Goal: Transaction & Acquisition: Purchase product/service

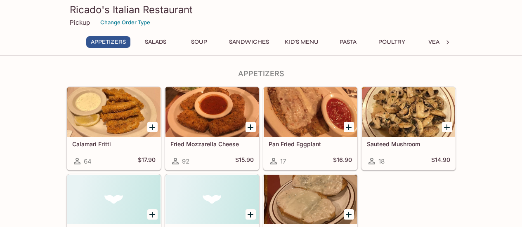
scroll to position [1, 0]
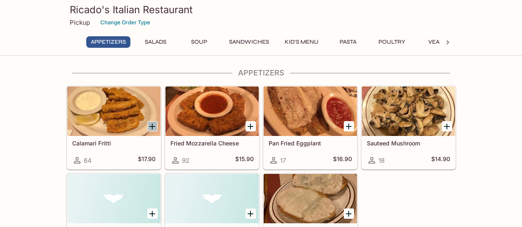
click at [152, 125] on icon "Add Calamari Fritti" at bounding box center [152, 127] width 6 height 6
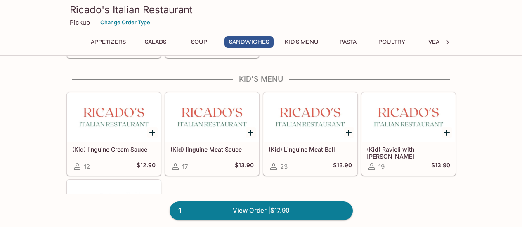
scroll to position [555, 0]
click at [346, 43] on button "Pasta" at bounding box center [348, 42] width 37 height 12
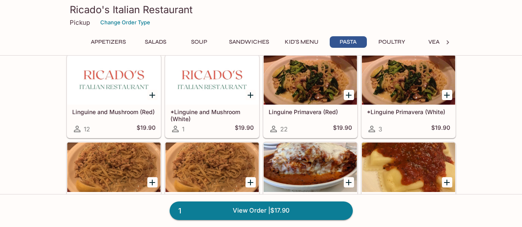
scroll to position [884, 0]
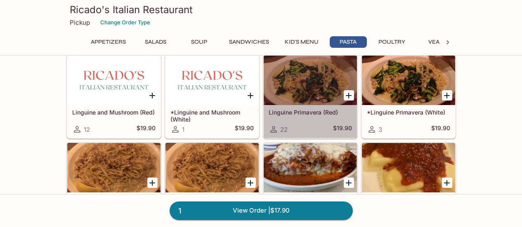
click at [306, 89] on div at bounding box center [310, 81] width 93 height 50
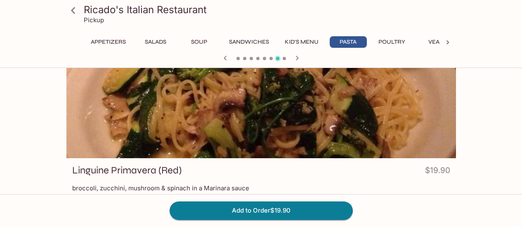
scroll to position [17, 0]
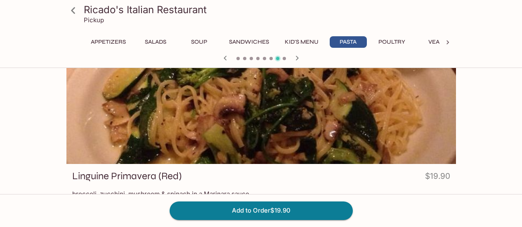
click at [72, 12] on icon at bounding box center [73, 10] width 14 height 14
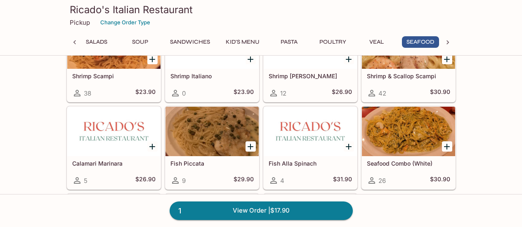
scroll to position [1712, 0]
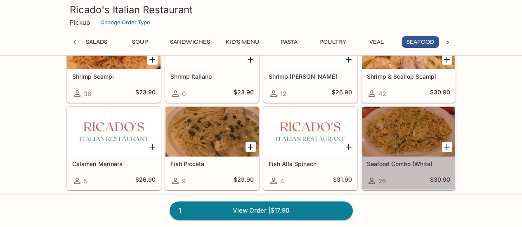
click at [397, 139] on div at bounding box center [408, 132] width 93 height 50
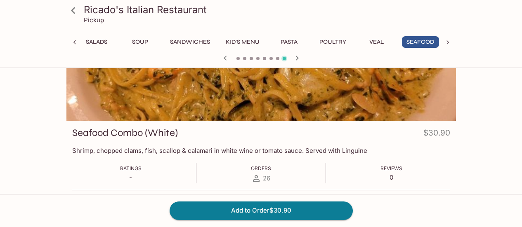
scroll to position [61, 0]
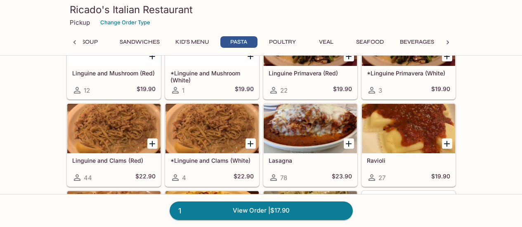
scroll to position [923, 0]
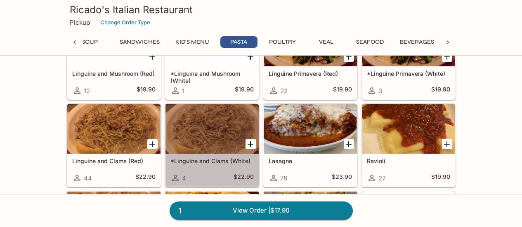
click at [215, 116] on div at bounding box center [211, 129] width 93 height 50
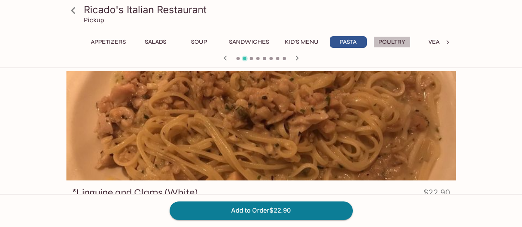
click at [395, 43] on button "Poultry" at bounding box center [391, 42] width 37 height 12
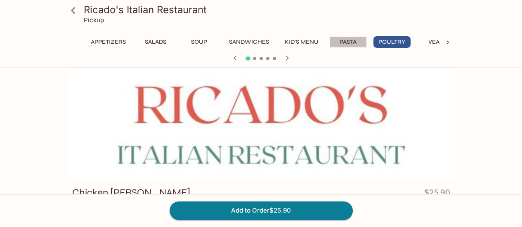
click at [346, 45] on button "Pasta" at bounding box center [348, 42] width 37 height 12
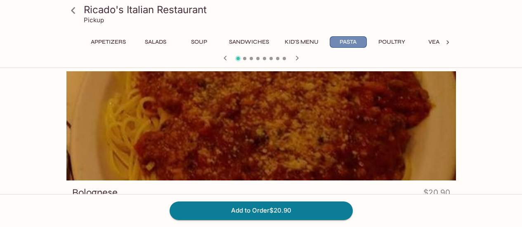
click at [346, 45] on button "Pasta" at bounding box center [348, 42] width 37 height 12
click at [114, 42] on button "Appetizers" at bounding box center [108, 42] width 44 height 12
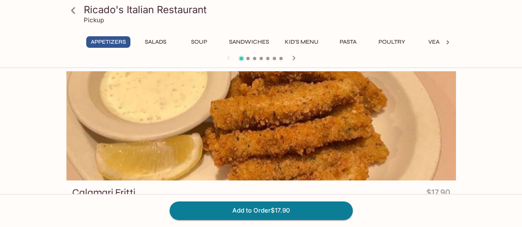
scroll to position [2, 0]
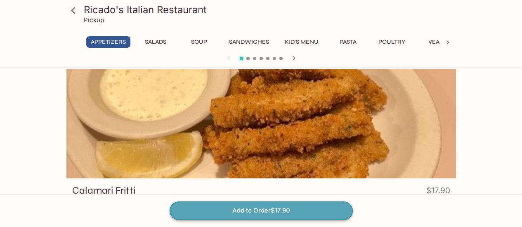
click at [268, 210] on button "Add to Order $17.90" at bounding box center [261, 211] width 183 height 18
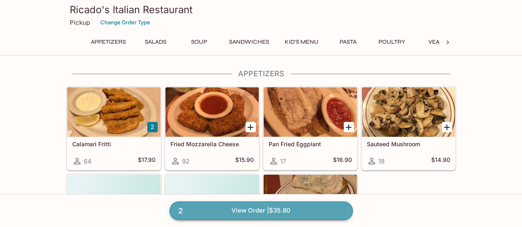
click at [180, 212] on span "2" at bounding box center [180, 212] width 14 height 12
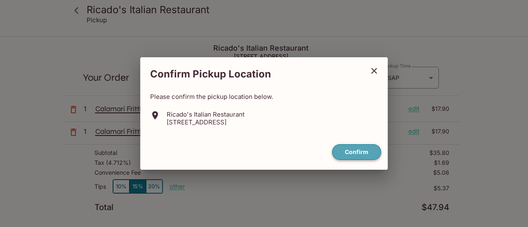
click at [366, 155] on button "Confirm" at bounding box center [356, 152] width 49 height 16
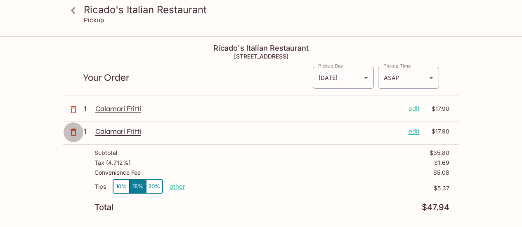
click at [72, 131] on icon "button" at bounding box center [74, 133] width 10 height 10
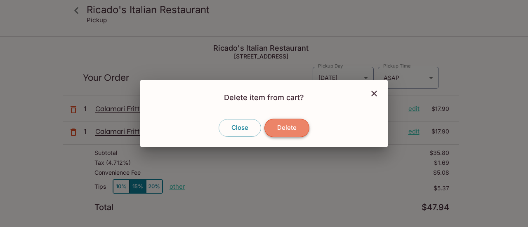
click at [283, 126] on button "Delete" at bounding box center [287, 128] width 45 height 18
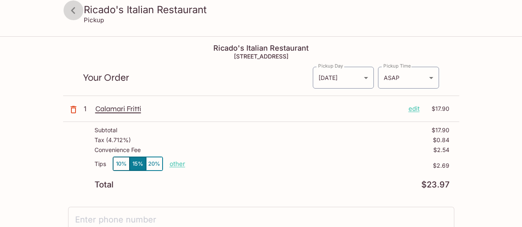
click at [71, 9] on icon at bounding box center [73, 10] width 14 height 14
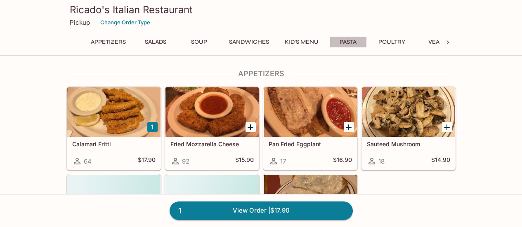
click at [344, 40] on button "Pasta" at bounding box center [348, 42] width 37 height 12
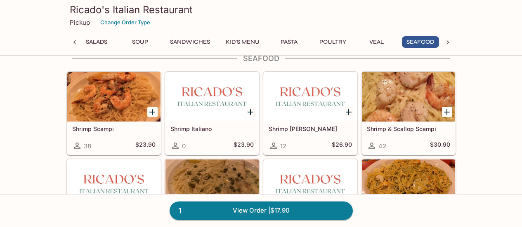
scroll to position [1659, 0]
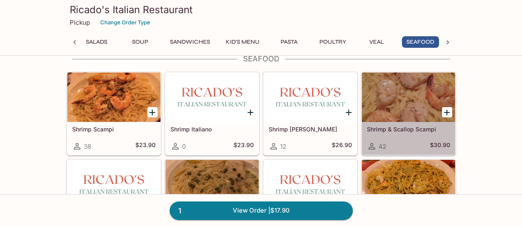
click at [390, 113] on div at bounding box center [408, 98] width 93 height 50
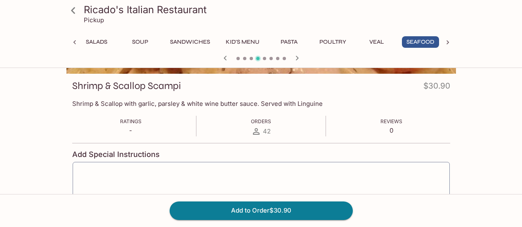
scroll to position [106, 0]
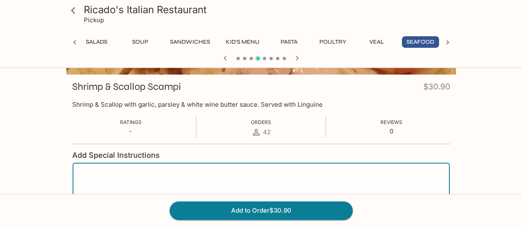
click at [145, 174] on textarea at bounding box center [261, 185] width 366 height 31
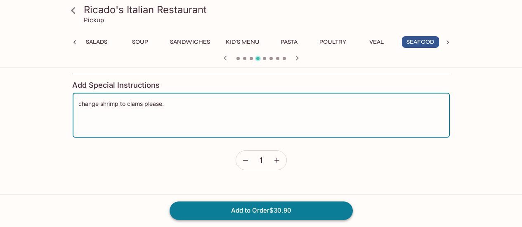
scroll to position [177, 0]
type textarea "change shrimp to clams please."
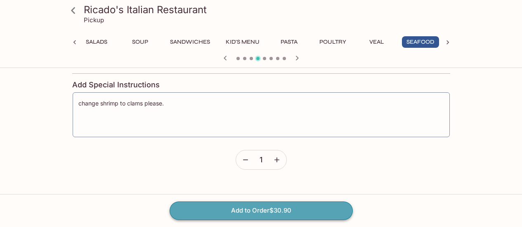
click at [254, 210] on button "Add to Order $30.90" at bounding box center [261, 211] width 183 height 18
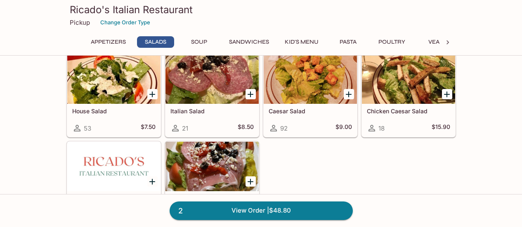
scroll to position [239, 0]
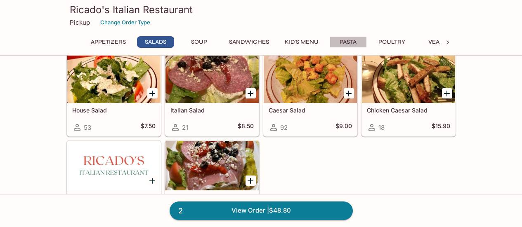
click at [350, 41] on button "Pasta" at bounding box center [348, 42] width 37 height 12
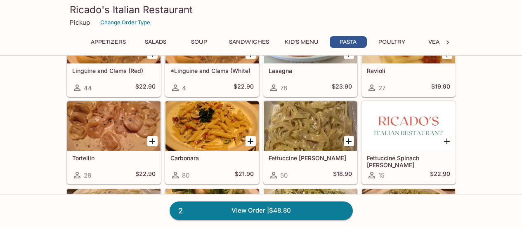
scroll to position [1022, 0]
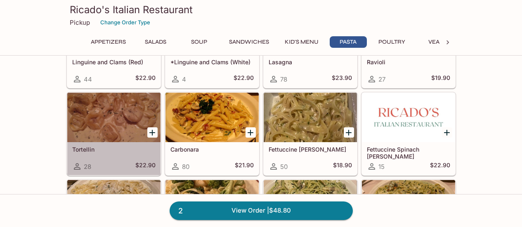
click at [122, 121] on div at bounding box center [113, 118] width 93 height 50
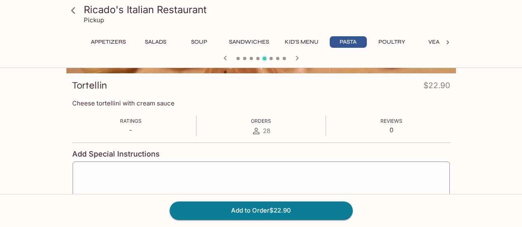
scroll to position [130, 0]
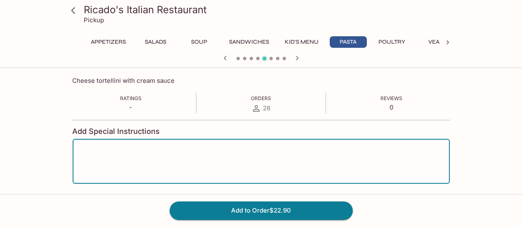
click at [115, 154] on textarea at bounding box center [261, 161] width 366 height 31
click at [245, 210] on button "Add to Order $22.90" at bounding box center [261, 211] width 183 height 18
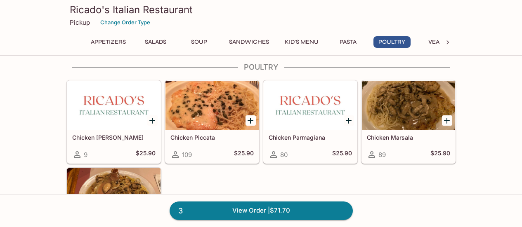
scroll to position [1328, 0]
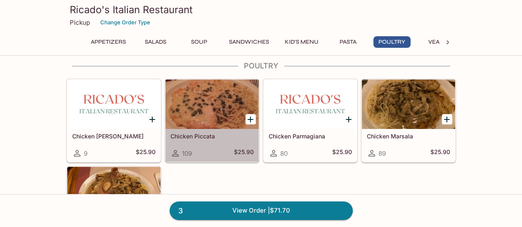
click at [208, 117] on div at bounding box center [211, 105] width 93 height 50
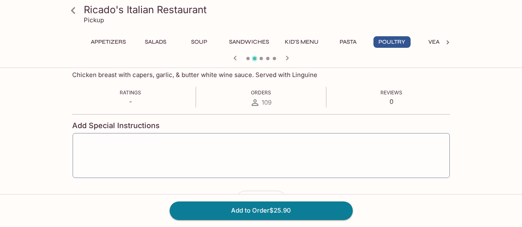
scroll to position [132, 0]
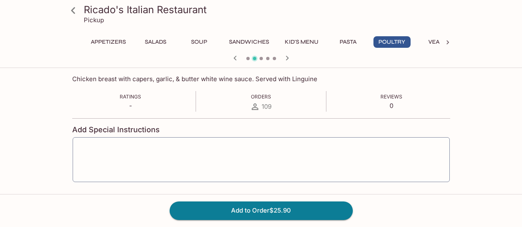
click at [75, 10] on icon at bounding box center [73, 10] width 14 height 14
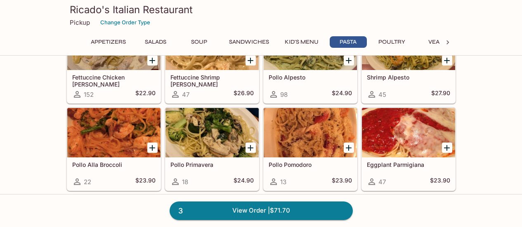
scroll to position [1183, 0]
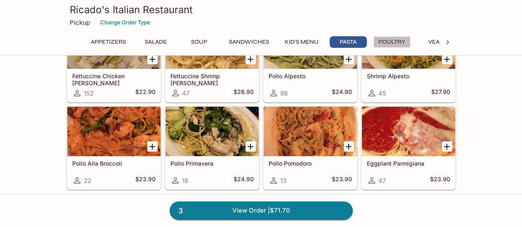
click at [396, 44] on button "Poultry" at bounding box center [391, 42] width 37 height 12
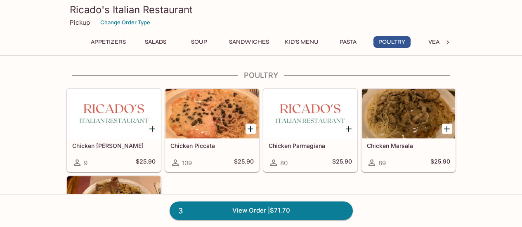
scroll to position [1320, 0]
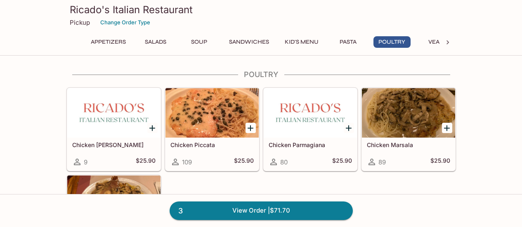
click at [118, 130] on div at bounding box center [113, 113] width 93 height 50
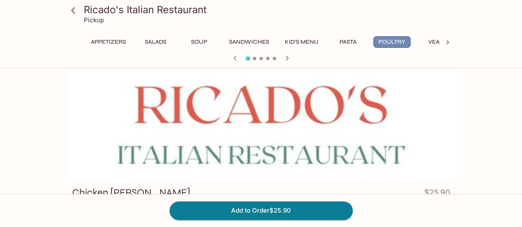
click at [389, 39] on button "Poultry" at bounding box center [391, 42] width 37 height 12
click at [71, 10] on icon at bounding box center [73, 10] width 4 height 7
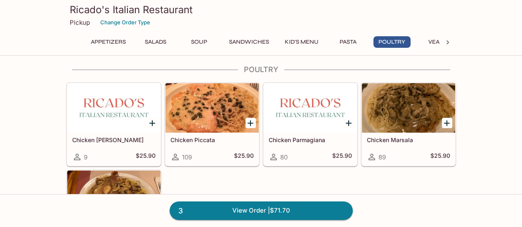
scroll to position [1325, 0]
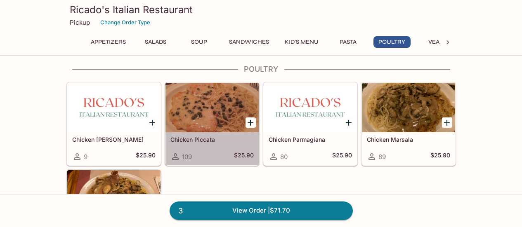
click at [219, 114] on div at bounding box center [211, 108] width 93 height 50
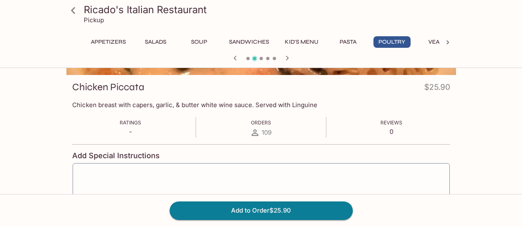
scroll to position [142, 0]
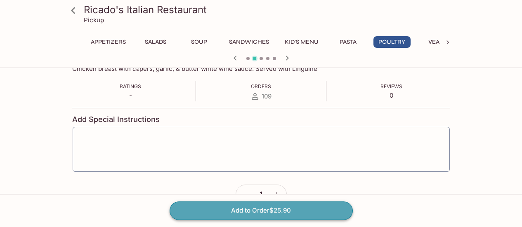
click at [242, 215] on button "Add to Order $25.90" at bounding box center [261, 211] width 183 height 18
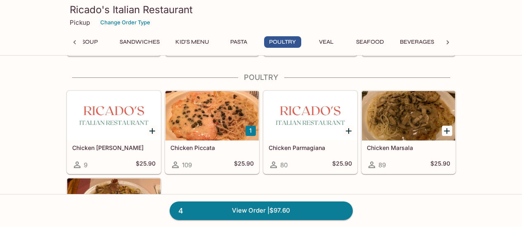
scroll to position [1321, 0]
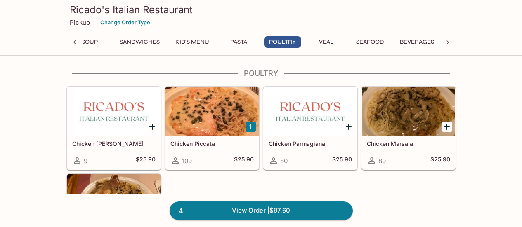
click at [215, 118] on div at bounding box center [211, 112] width 93 height 50
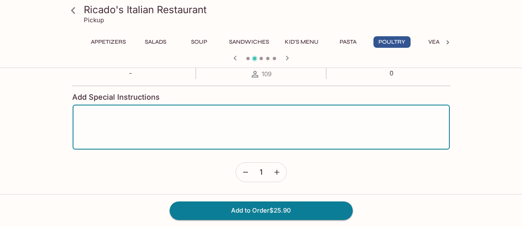
click at [198, 128] on textarea at bounding box center [261, 127] width 366 height 31
type textarea "add spinach please"
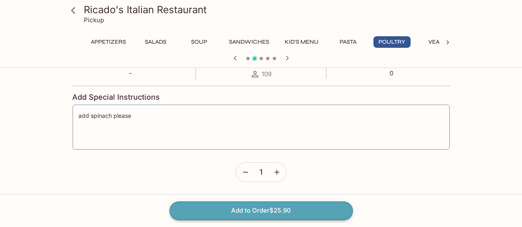
click at [261, 212] on button "Add to Order $25.90" at bounding box center [261, 211] width 183 height 18
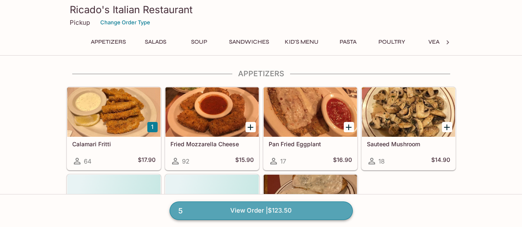
click at [282, 208] on link "5 View Order | $123.50" at bounding box center [261, 211] width 183 height 18
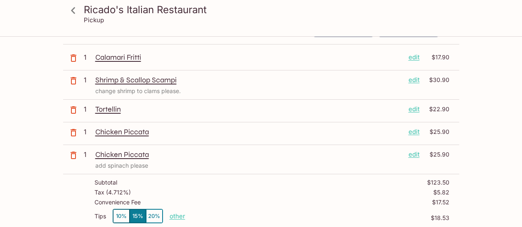
scroll to position [54, 0]
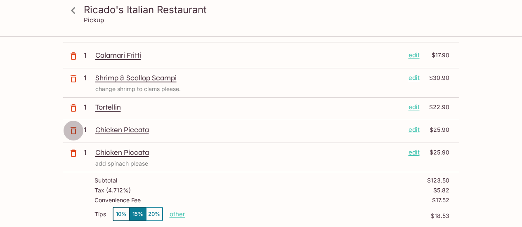
click at [71, 131] on icon "button" at bounding box center [74, 131] width 10 height 10
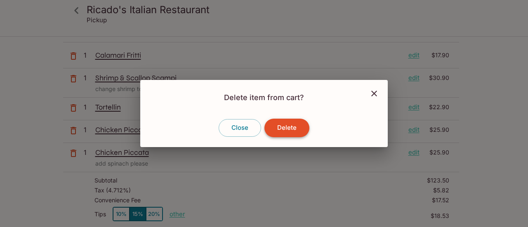
click at [291, 132] on button "Delete" at bounding box center [287, 128] width 45 height 18
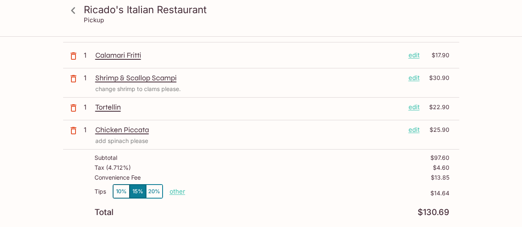
scroll to position [0, 0]
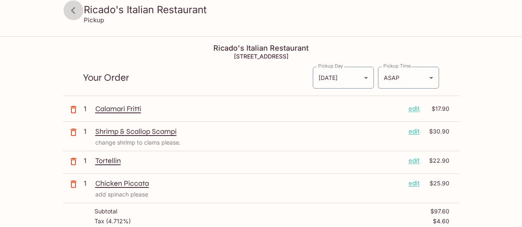
click at [72, 9] on icon at bounding box center [73, 10] width 4 height 7
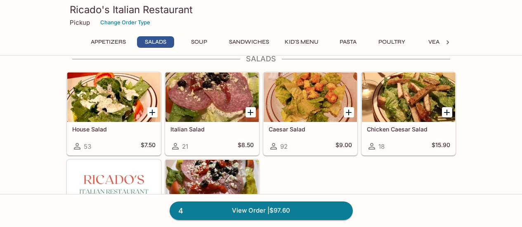
scroll to position [221, 0]
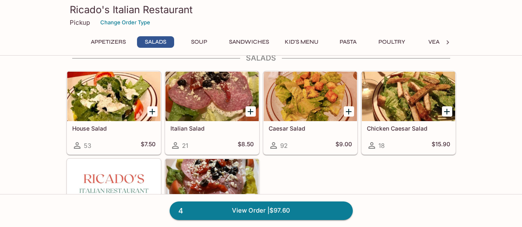
click at [347, 37] on button "Pasta" at bounding box center [348, 42] width 37 height 12
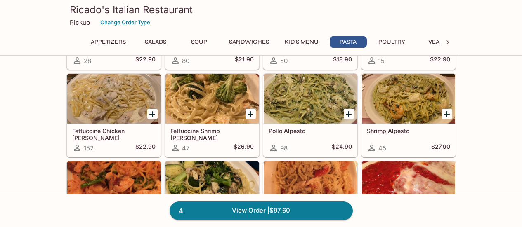
scroll to position [1109, 0]
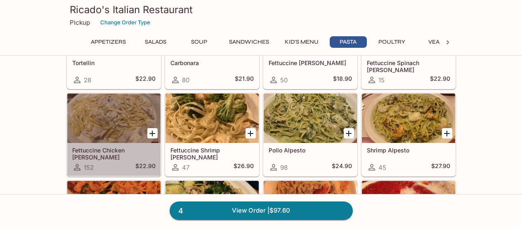
click at [125, 121] on div at bounding box center [113, 119] width 93 height 50
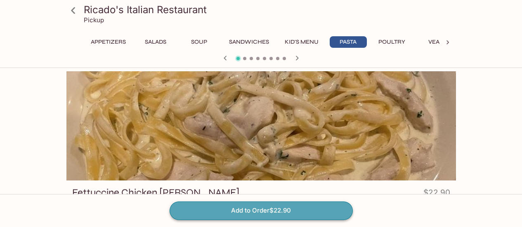
click at [270, 212] on button "Add to Order $22.90" at bounding box center [261, 211] width 183 height 18
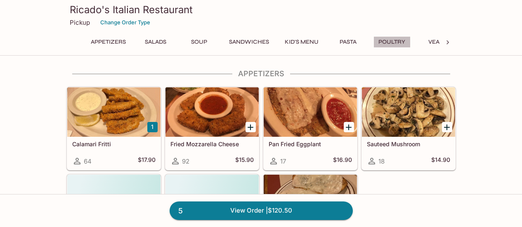
click at [388, 43] on button "Poultry" at bounding box center [391, 42] width 37 height 12
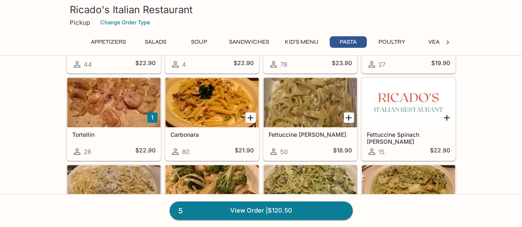
scroll to position [1037, 0]
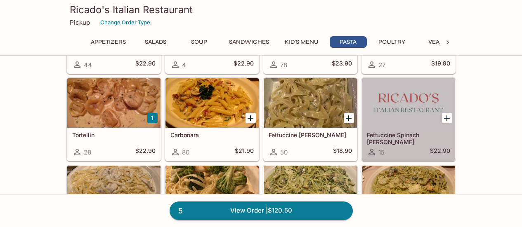
click at [405, 124] on div at bounding box center [408, 103] width 93 height 50
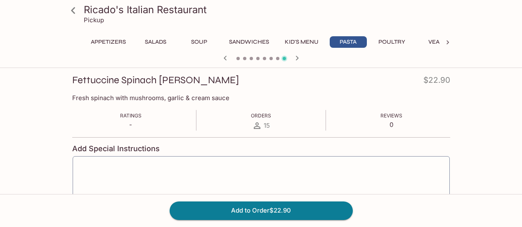
scroll to position [113, 0]
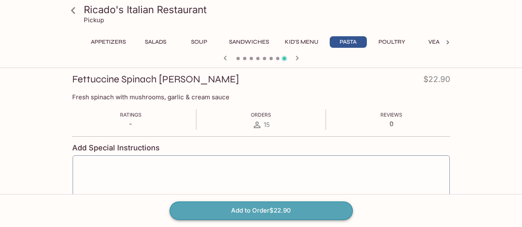
click at [255, 209] on button "Add to Order $22.90" at bounding box center [261, 211] width 183 height 18
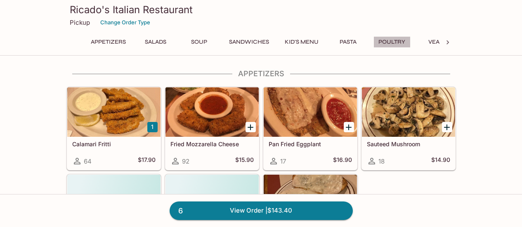
click at [387, 40] on button "Poultry" at bounding box center [391, 42] width 37 height 12
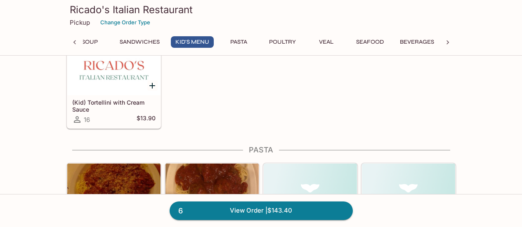
scroll to position [688, 0]
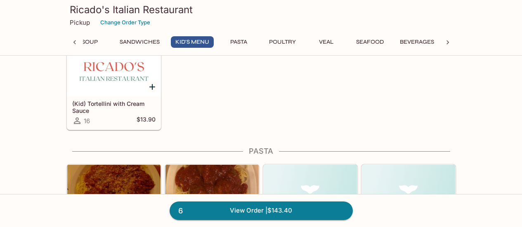
click at [241, 41] on button "Pasta" at bounding box center [238, 42] width 37 height 12
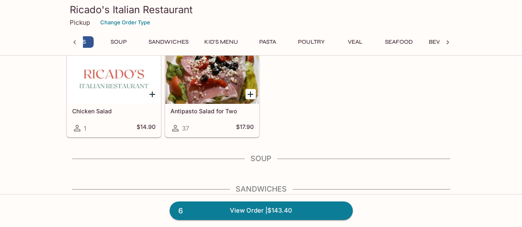
scroll to position [0, 57]
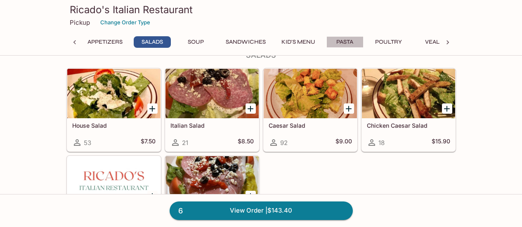
click at [347, 41] on button "Pasta" at bounding box center [344, 42] width 37 height 12
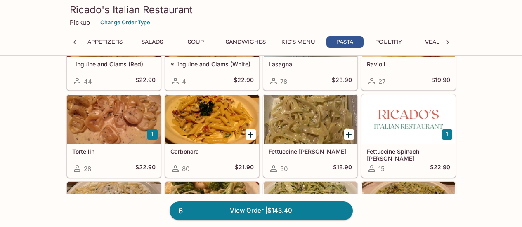
click at [251, 134] on icon "Add Carbonara" at bounding box center [251, 135] width 10 height 10
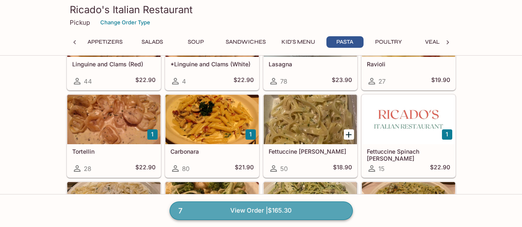
click at [252, 210] on link "7 View Order | $165.30" at bounding box center [261, 211] width 183 height 18
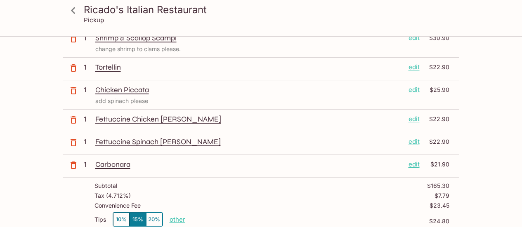
scroll to position [94, 0]
click at [73, 120] on icon "button" at bounding box center [74, 120] width 10 height 10
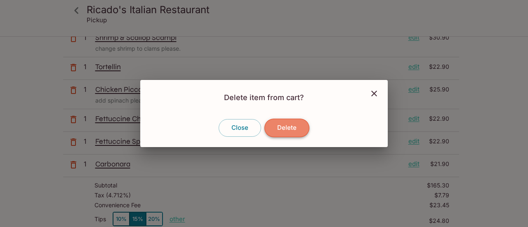
click at [294, 132] on button "Delete" at bounding box center [287, 128] width 45 height 18
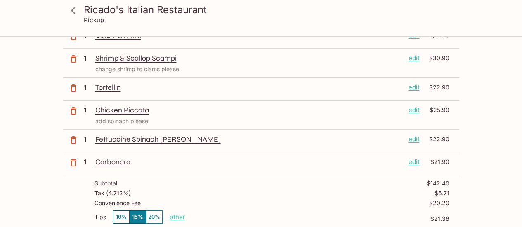
scroll to position [0, 0]
